Goal: Information Seeking & Learning: Learn about a topic

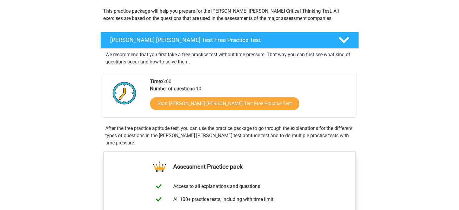
scroll to position [68, 0]
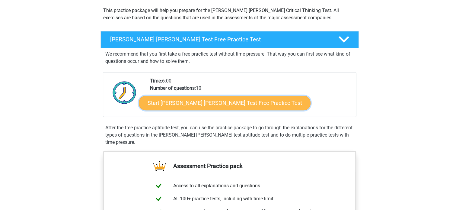
click at [207, 103] on link "Start Watson Glaser Test Free Practice Test" at bounding box center [225, 103] width 172 height 14
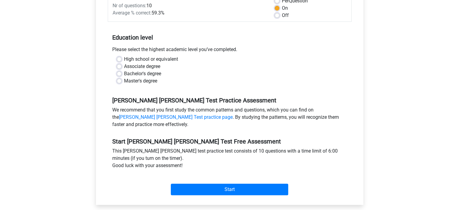
scroll to position [104, 0]
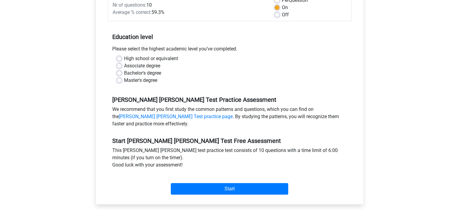
click at [124, 55] on label "High school or equivalent" at bounding box center [151, 58] width 54 height 7
click at [118, 55] on input "High school or equivalent" at bounding box center [119, 58] width 5 height 6
radio input "true"
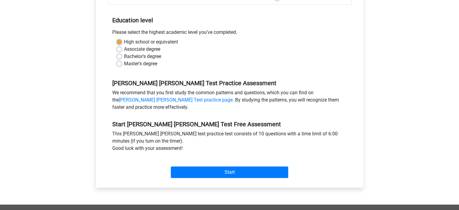
scroll to position [121, 0]
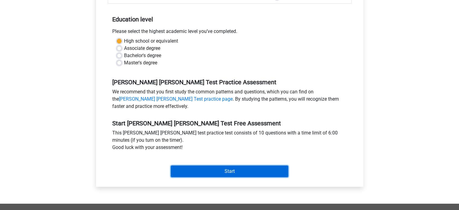
click at [213, 165] on input "Start" at bounding box center [229, 170] width 117 height 11
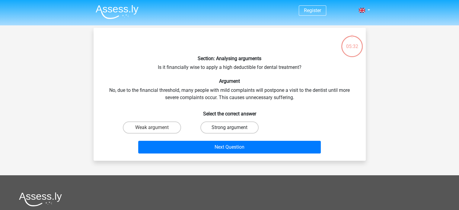
click at [226, 131] on label "Strong argument" at bounding box center [229, 127] width 58 height 12
click at [229, 131] on input "Strong argument" at bounding box center [231, 129] width 4 height 4
radio input "true"
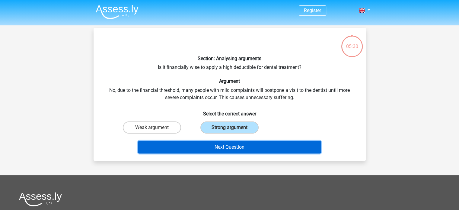
click at [250, 146] on button "Next Question" at bounding box center [229, 147] width 183 height 13
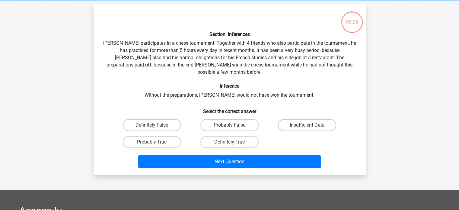
scroll to position [28, 0]
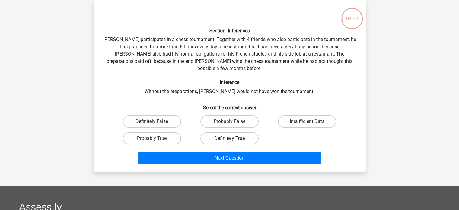
click at [206, 132] on label "Definitely True" at bounding box center [229, 138] width 58 height 12
click at [229, 138] on input "Definitely True" at bounding box center [231, 140] width 4 height 4
radio input "true"
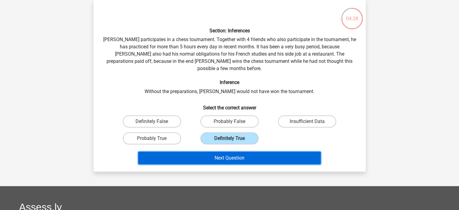
click at [199, 151] on button "Next Question" at bounding box center [229, 157] width 183 height 13
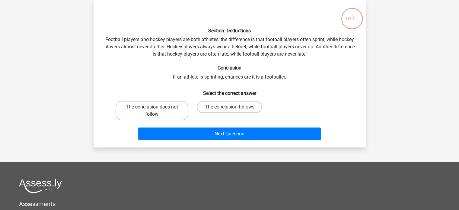
click at [172, 116] on label "The conclusion does not follow" at bounding box center [152, 110] width 73 height 19
click at [156, 111] on input "The conclusion does not follow" at bounding box center [154, 109] width 4 height 4
radio input "true"
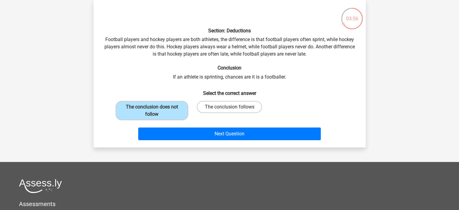
click at [205, 110] on label "The conclusion follows" at bounding box center [229, 107] width 65 height 12
click at [229, 110] on input "The conclusion follows" at bounding box center [231, 109] width 4 height 4
radio input "true"
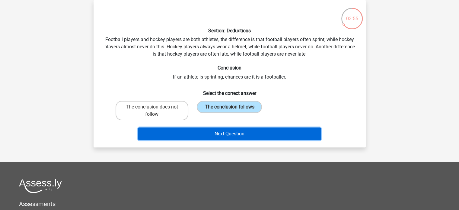
click at [206, 136] on button "Next Question" at bounding box center [229, 133] width 183 height 13
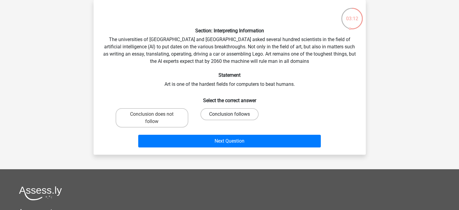
click at [209, 114] on label "Conclusion follows" at bounding box center [229, 114] width 58 height 12
click at [229, 114] on input "Conclusion follows" at bounding box center [231, 116] width 4 height 4
radio input "true"
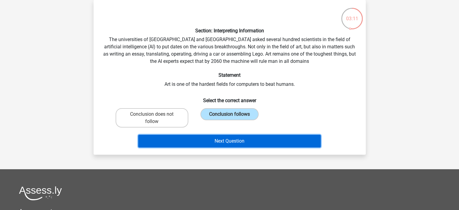
click at [218, 142] on button "Next Question" at bounding box center [229, 141] width 183 height 13
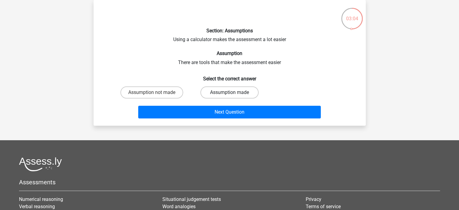
click at [210, 89] on label "Assumption made" at bounding box center [229, 92] width 58 height 12
click at [229, 92] on input "Assumption made" at bounding box center [231, 94] width 4 height 4
radio input "true"
click at [170, 91] on label "Assumption not made" at bounding box center [151, 92] width 63 height 12
click at [156, 92] on input "Assumption not made" at bounding box center [154, 94] width 4 height 4
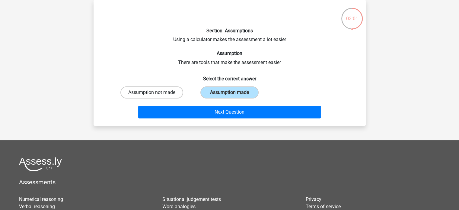
radio input "true"
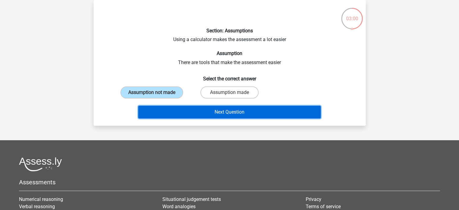
click at [186, 110] on button "Next Question" at bounding box center [229, 112] width 183 height 13
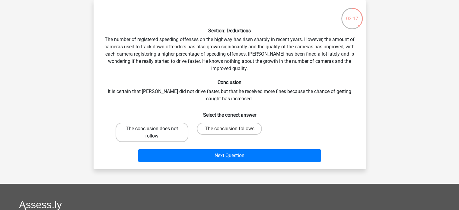
drag, startPoint x: 164, startPoint y: 141, endPoint x: 171, endPoint y: 135, distance: 9.7
click at [171, 135] on label "The conclusion does not follow" at bounding box center [152, 131] width 73 height 19
click at [156, 132] on input "The conclusion does not follow" at bounding box center [154, 131] width 4 height 4
radio input "true"
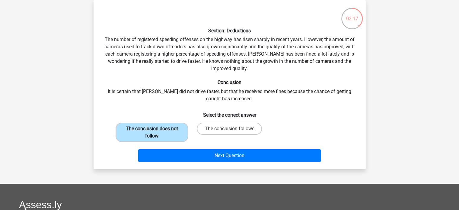
click at [171, 135] on label "The conclusion does not follow" at bounding box center [152, 131] width 73 height 19
click at [156, 132] on input "The conclusion does not follow" at bounding box center [154, 131] width 4 height 4
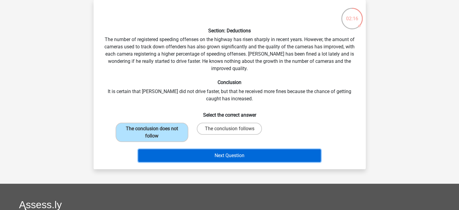
click at [172, 156] on button "Next Question" at bounding box center [229, 155] width 183 height 13
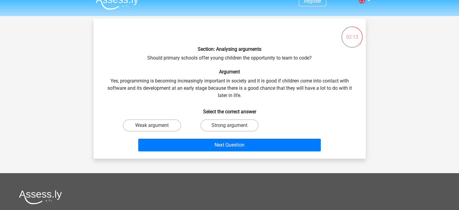
scroll to position [10, 0]
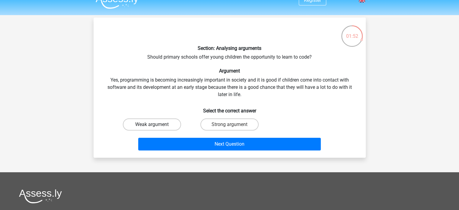
click at [160, 129] on label "Weak argument" at bounding box center [152, 124] width 58 height 12
click at [156, 128] on input "Weak argument" at bounding box center [154, 126] width 4 height 4
radio input "true"
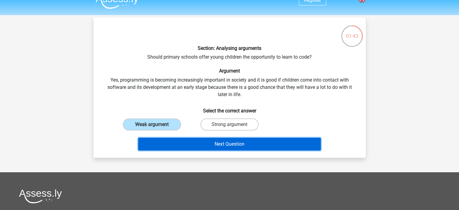
click at [168, 141] on button "Next Question" at bounding box center [229, 144] width 183 height 13
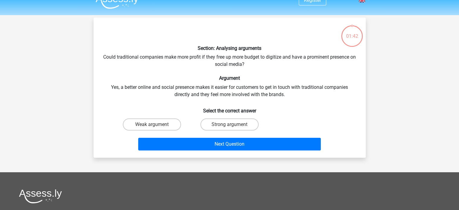
scroll to position [28, 0]
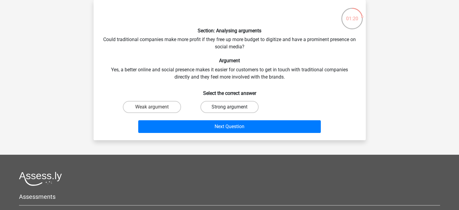
click at [210, 111] on label "Strong argument" at bounding box center [229, 107] width 58 height 12
click at [229, 111] on input "Strong argument" at bounding box center [231, 109] width 4 height 4
radio input "true"
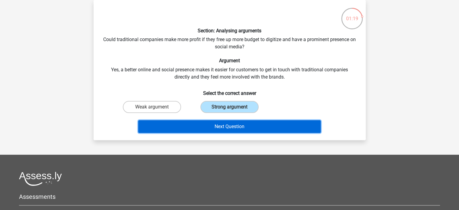
click at [210, 126] on button "Next Question" at bounding box center [229, 126] width 183 height 13
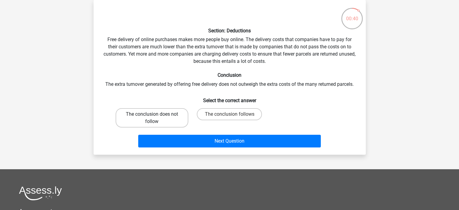
click at [182, 120] on label "The conclusion does not follow" at bounding box center [152, 117] width 73 height 19
click at [156, 118] on input "The conclusion does not follow" at bounding box center [154, 116] width 4 height 4
radio input "true"
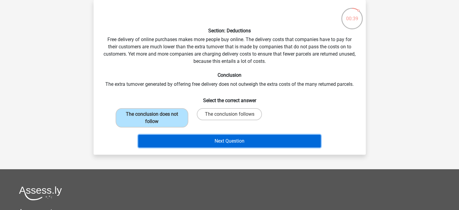
click at [192, 138] on button "Next Question" at bounding box center [229, 141] width 183 height 13
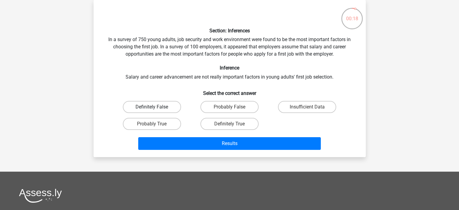
click at [160, 102] on label "Definitely False" at bounding box center [152, 107] width 58 height 12
click at [156, 107] on input "Definitely False" at bounding box center [154, 109] width 4 height 4
radio input "true"
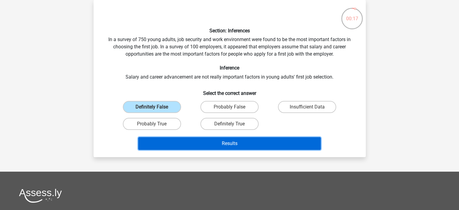
click at [177, 141] on button "Results" at bounding box center [229, 143] width 183 height 13
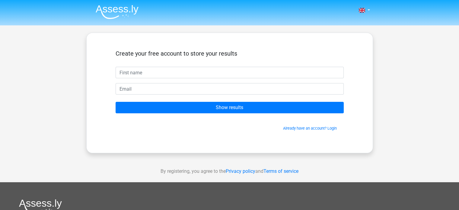
click at [199, 76] on input "text" at bounding box center [230, 72] width 228 height 11
type input "Micha"
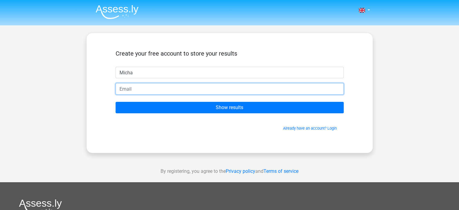
click at [173, 89] on input "email" at bounding box center [230, 88] width 228 height 11
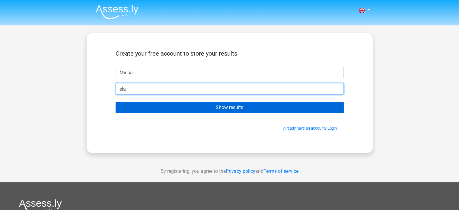
type input "ela"
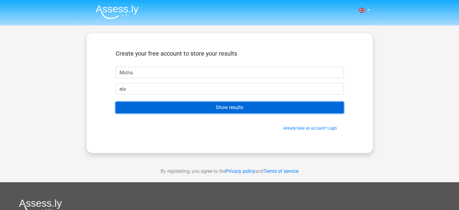
click at [177, 111] on input "Show results" at bounding box center [230, 107] width 228 height 11
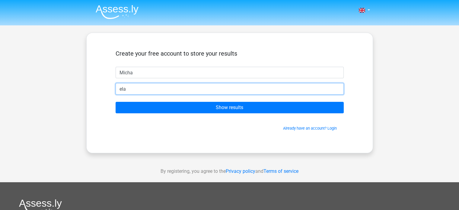
click at [160, 85] on input "ela" at bounding box center [230, 88] width 228 height 11
type input "[EMAIL_ADDRESS][DOMAIN_NAME]"
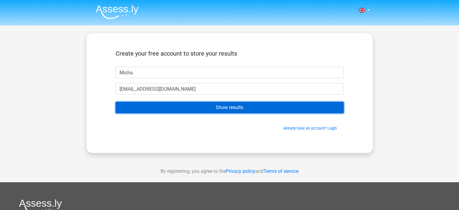
click at [258, 106] on input "Show results" at bounding box center [230, 107] width 228 height 11
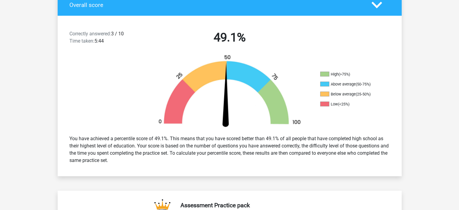
scroll to position [137, 0]
